Goal: Information Seeking & Learning: Learn about a topic

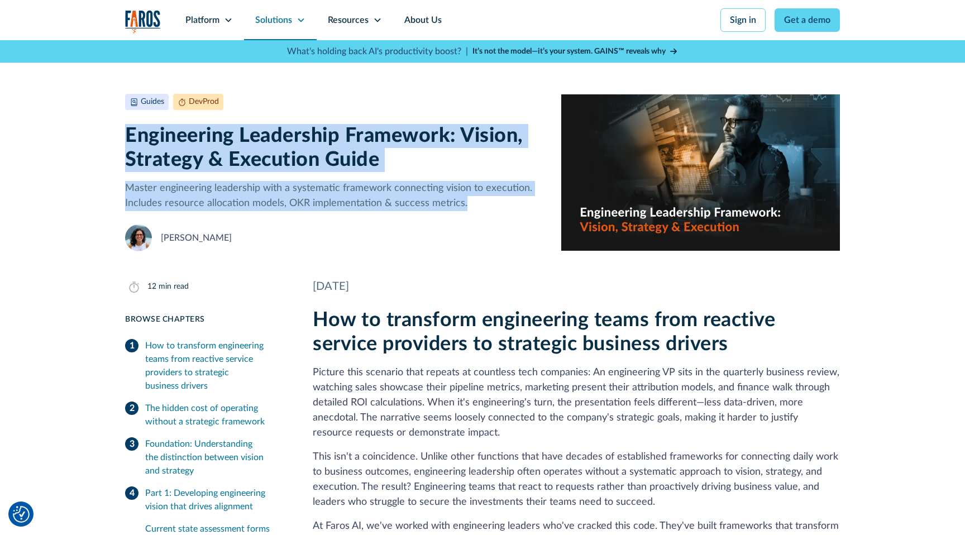
click at [268, 23] on div "Solutions" at bounding box center [273, 19] width 37 height 13
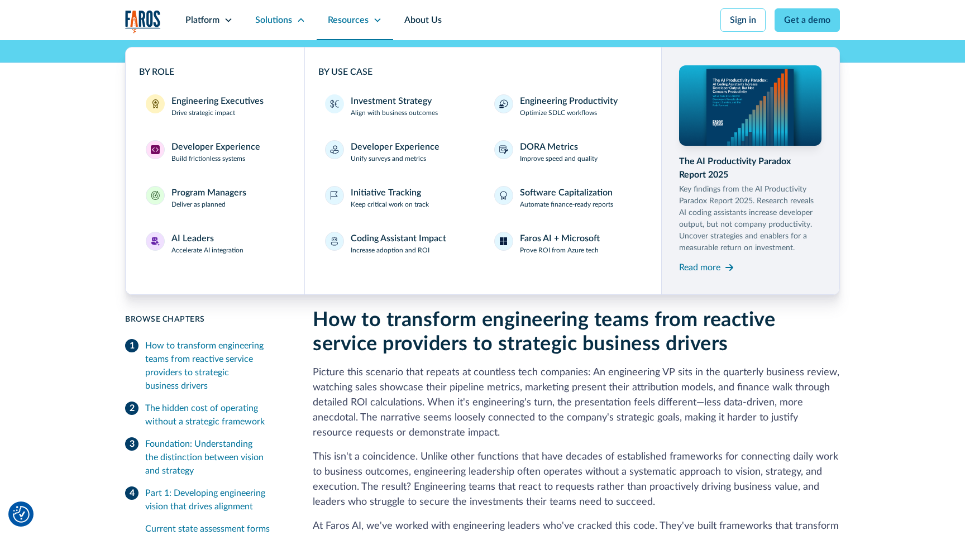
click at [340, 15] on div "Resources" at bounding box center [348, 19] width 41 height 13
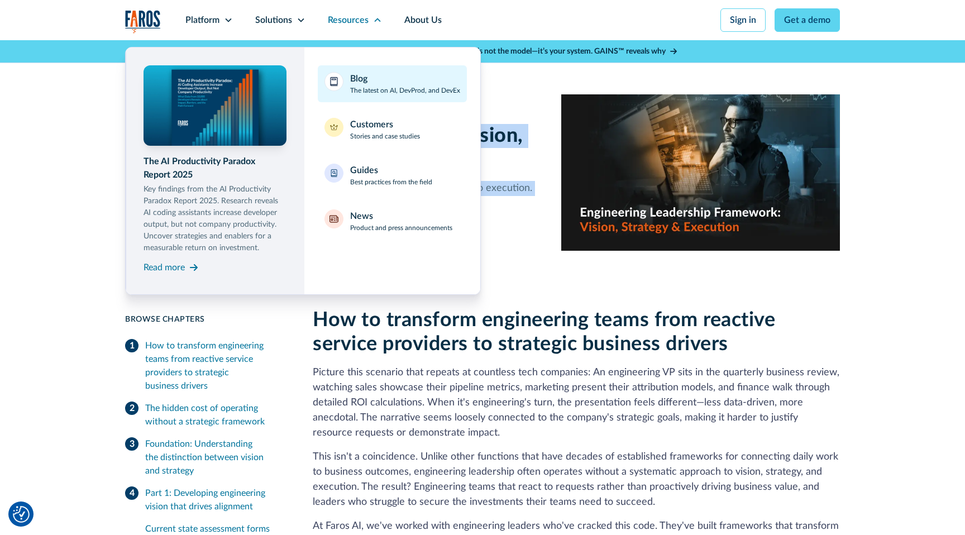
click at [351, 83] on div "Blog" at bounding box center [358, 78] width 17 height 13
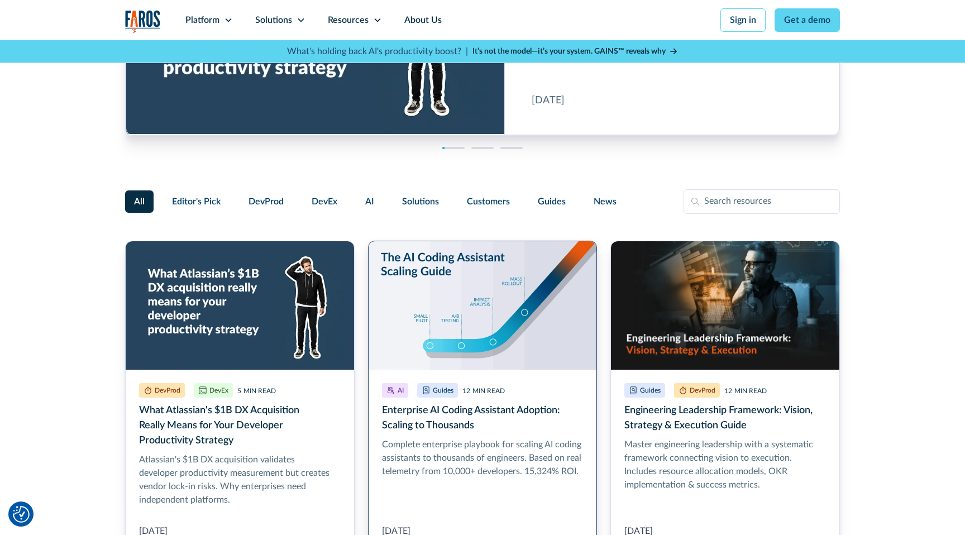
click at [439, 326] on link "Enterprise AI Coding Assistant Adoption: Scaling to Thousands" at bounding box center [483, 396] width 230 height 311
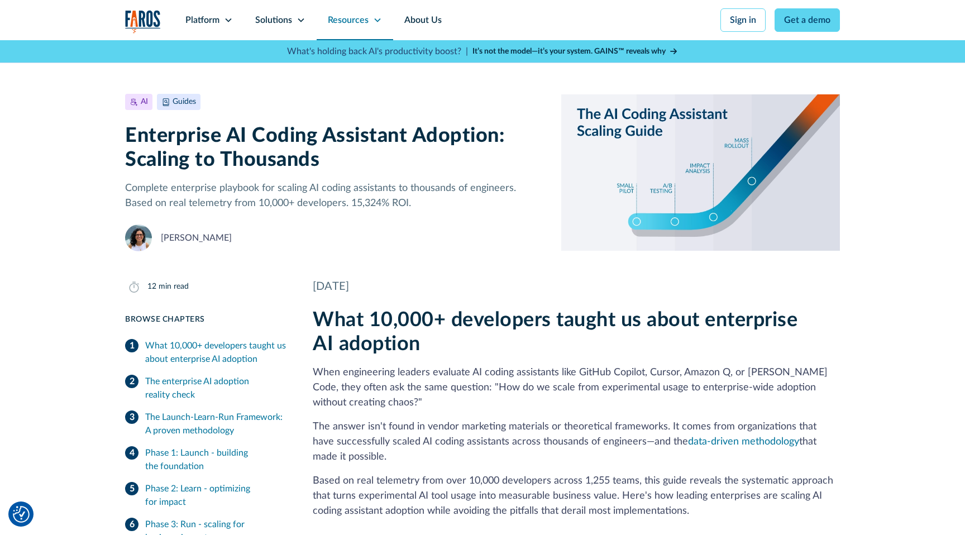
click at [335, 26] on div "Resources" at bounding box center [348, 19] width 41 height 13
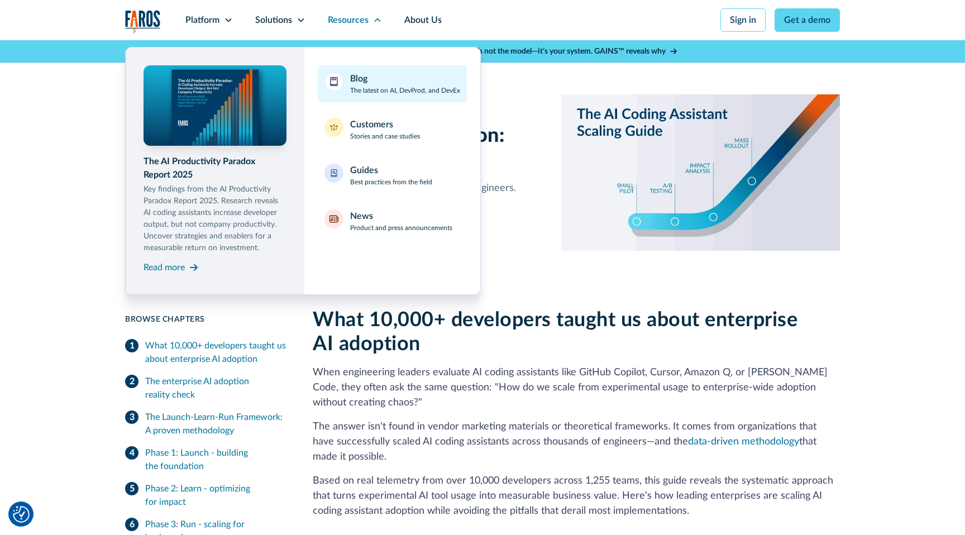
click at [364, 91] on p "The latest on AI, DevProd, and DevEx" at bounding box center [405, 90] width 110 height 10
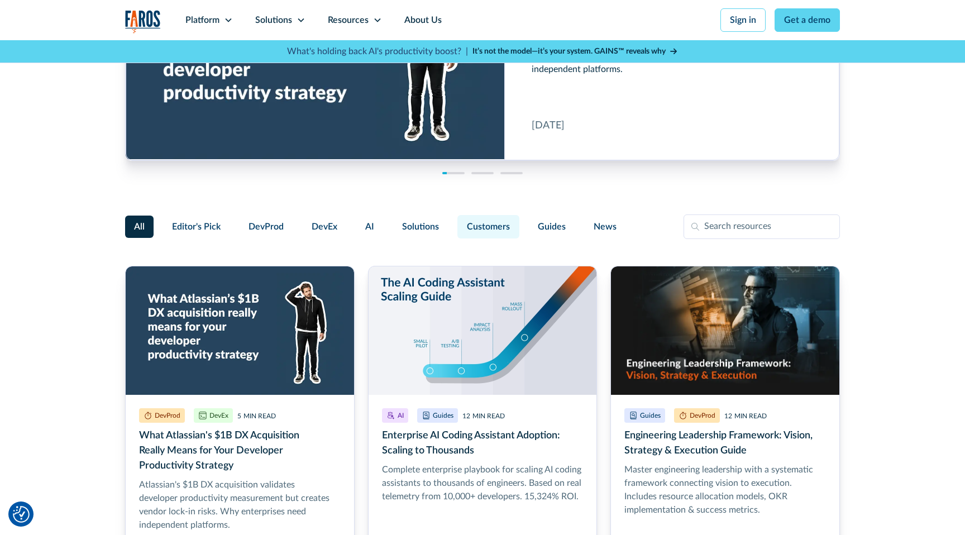
scroll to position [122, 0]
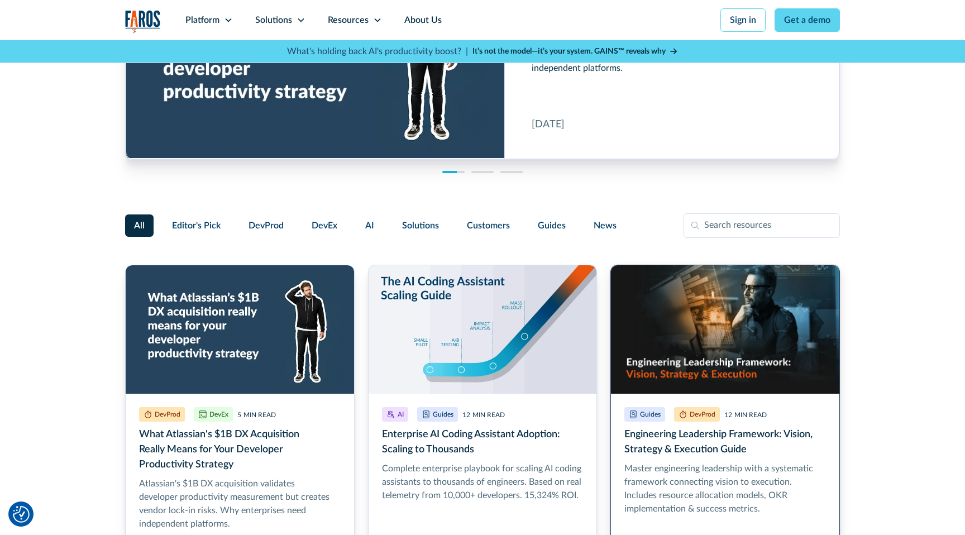
click at [752, 346] on link "Engineering Leadership Framework: Vision, Strategy & Execution Guide" at bounding box center [726, 420] width 230 height 311
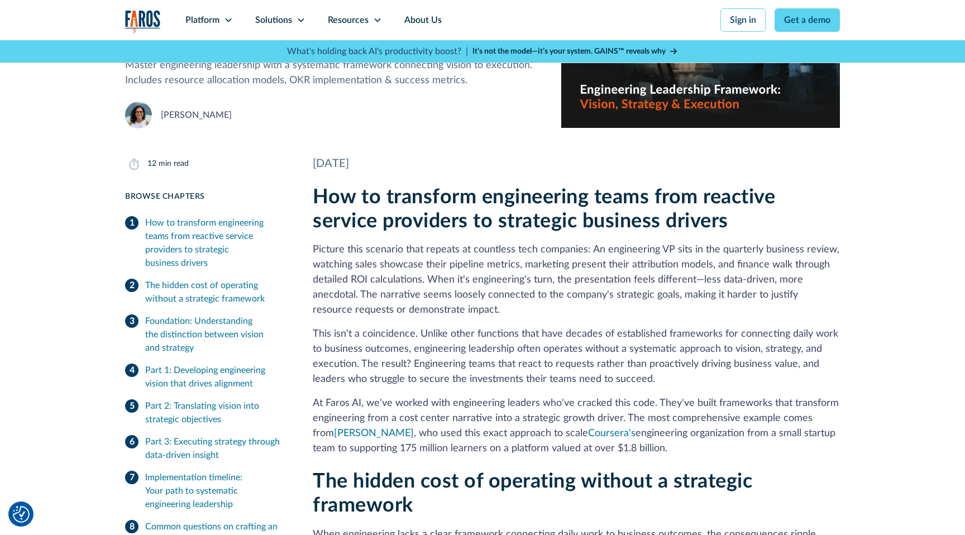
scroll to position [125, 0]
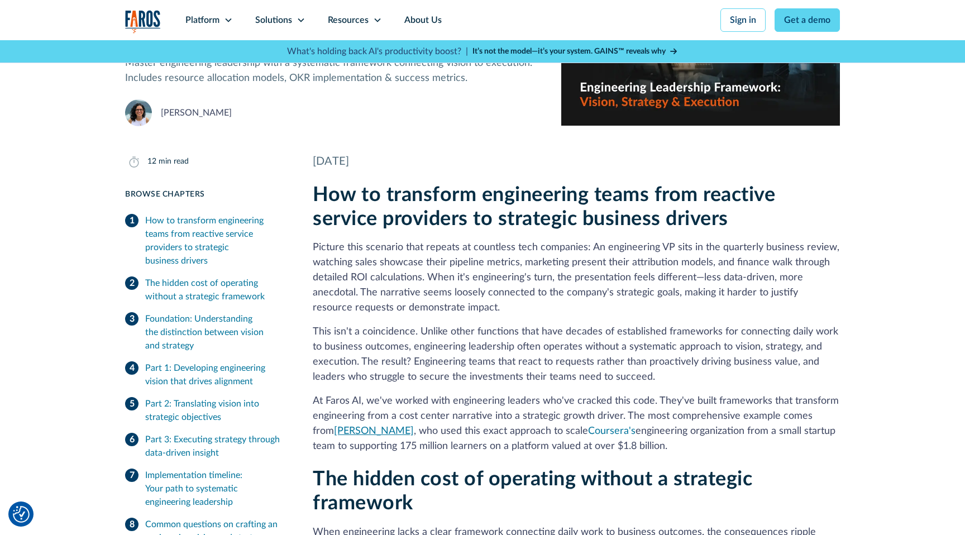
click at [373, 429] on link "[PERSON_NAME]" at bounding box center [374, 431] width 80 height 10
